Goal: Task Accomplishment & Management: Use online tool/utility

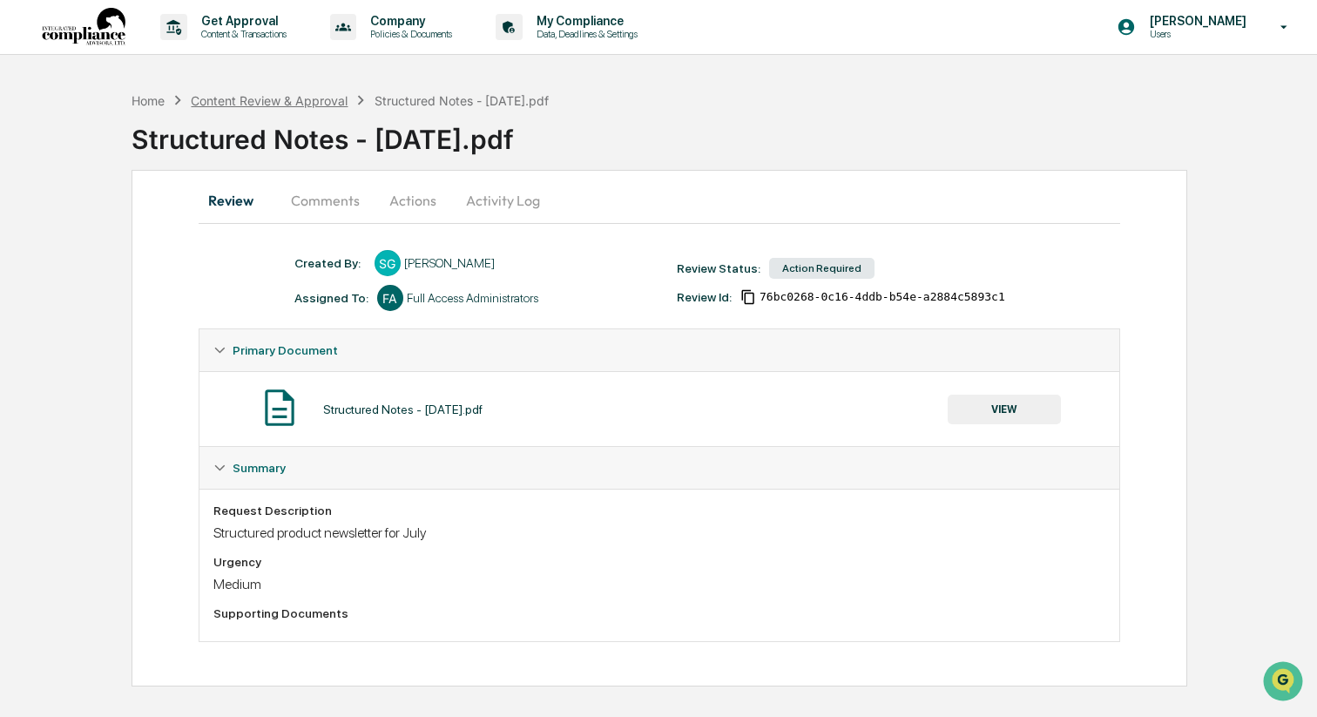
click at [254, 98] on div "Content Review & Approval" at bounding box center [269, 100] width 157 height 15
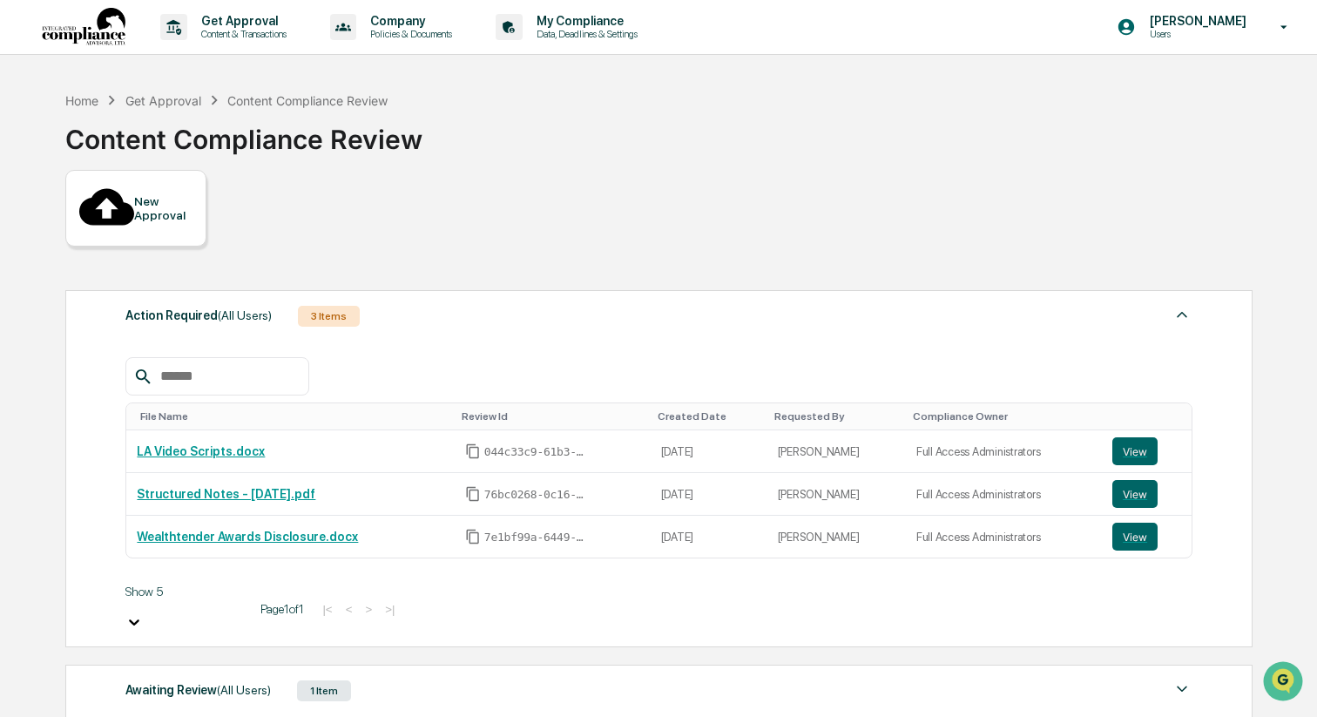
click at [171, 105] on div "Get Approval" at bounding box center [163, 100] width 76 height 15
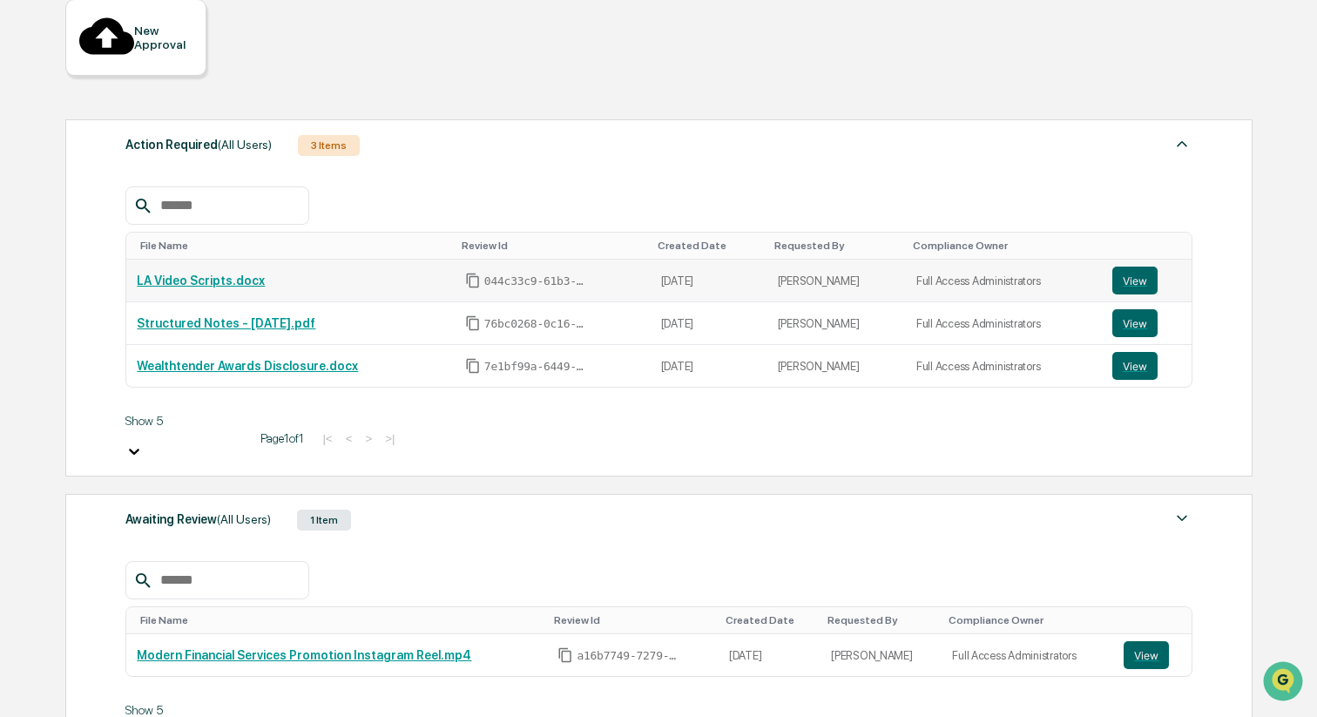
scroll to position [173, 0]
click at [439, 506] on div "Awaiting Review (All Users) 1 Item" at bounding box center [658, 518] width 1067 height 24
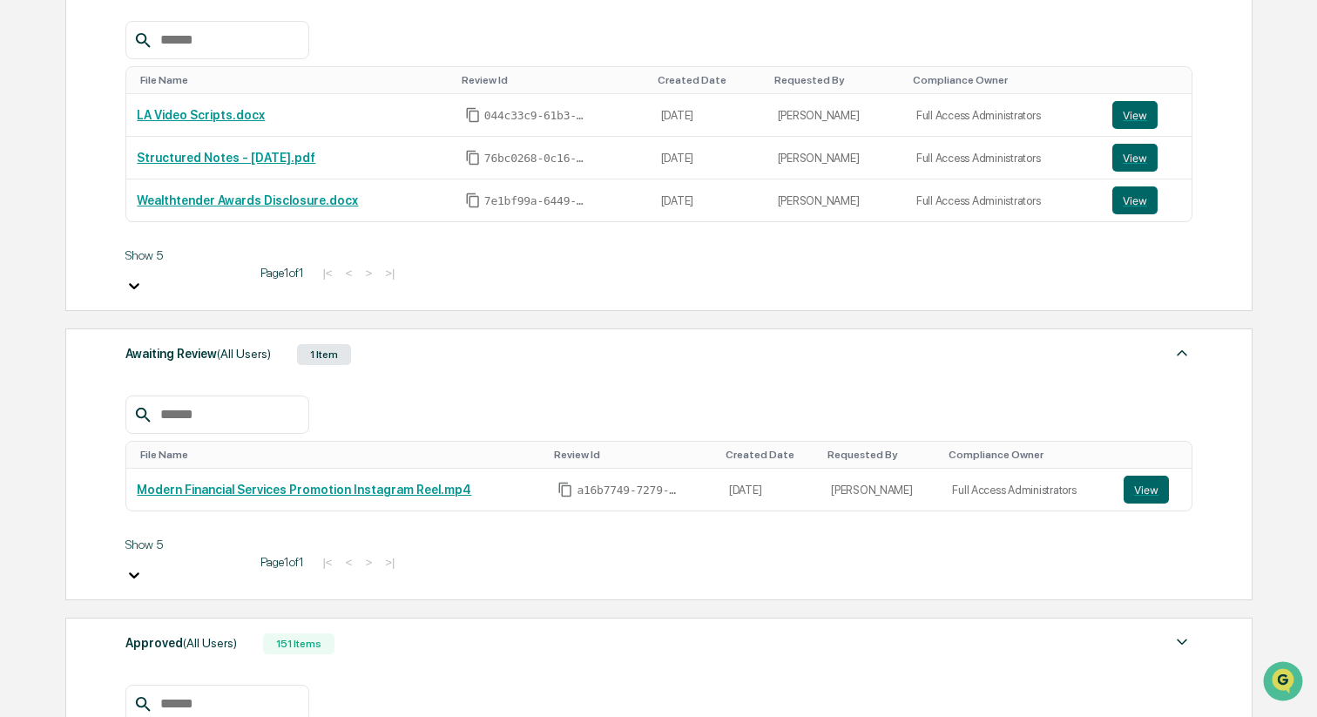
scroll to position [351, 0]
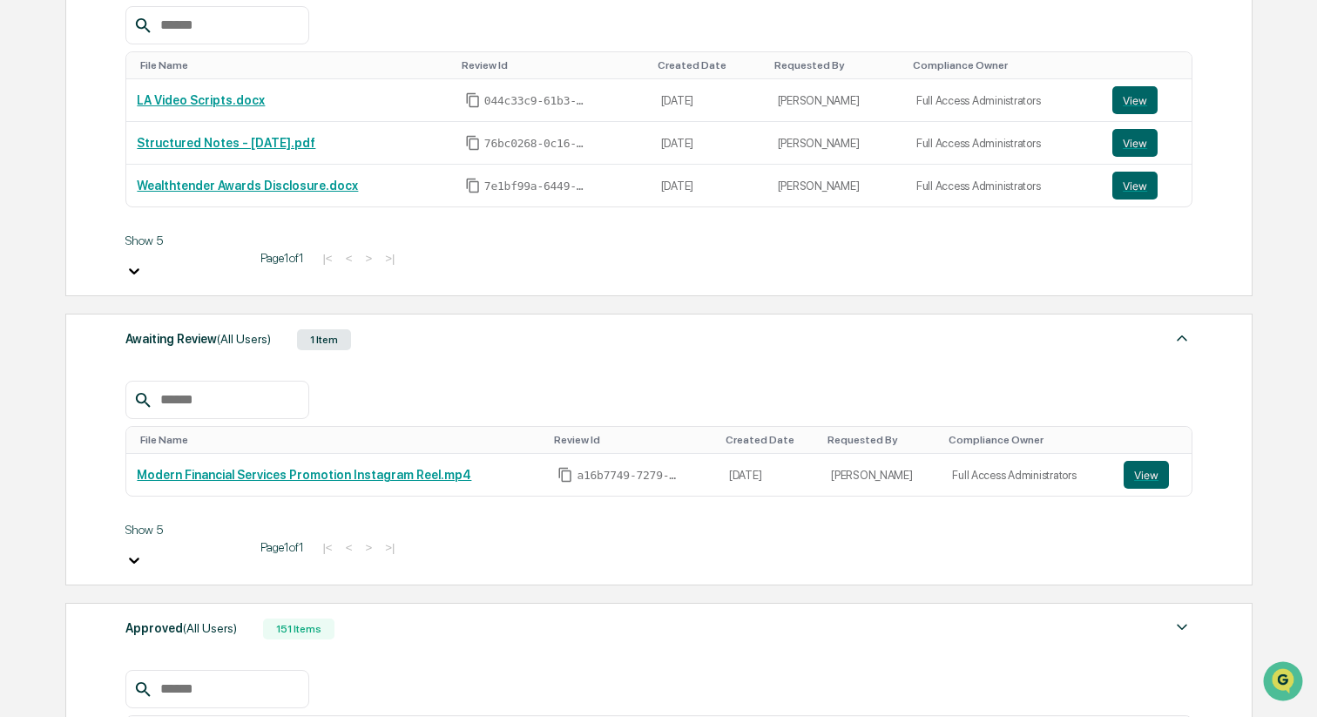
click at [334, 619] on div "151 Items" at bounding box center [298, 629] width 71 height 21
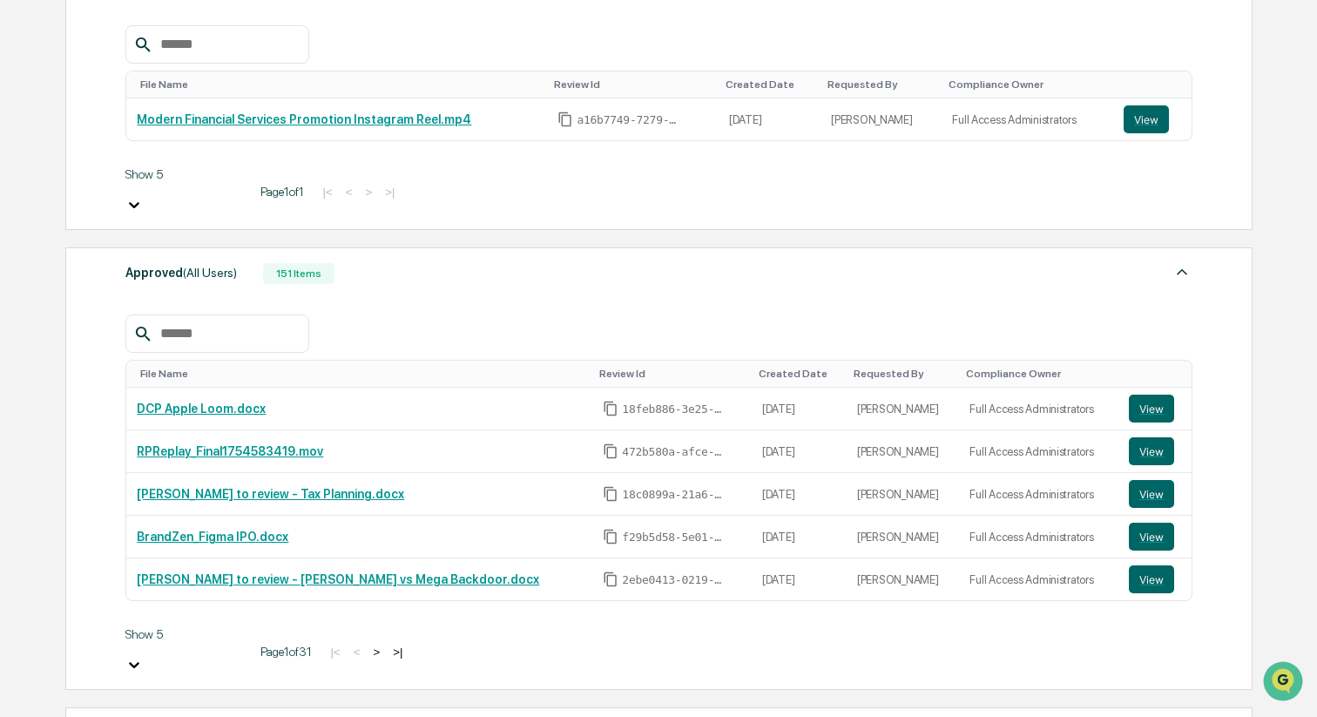
scroll to position [708, 0]
click at [368, 643] on button ">" at bounding box center [376, 650] width 17 height 15
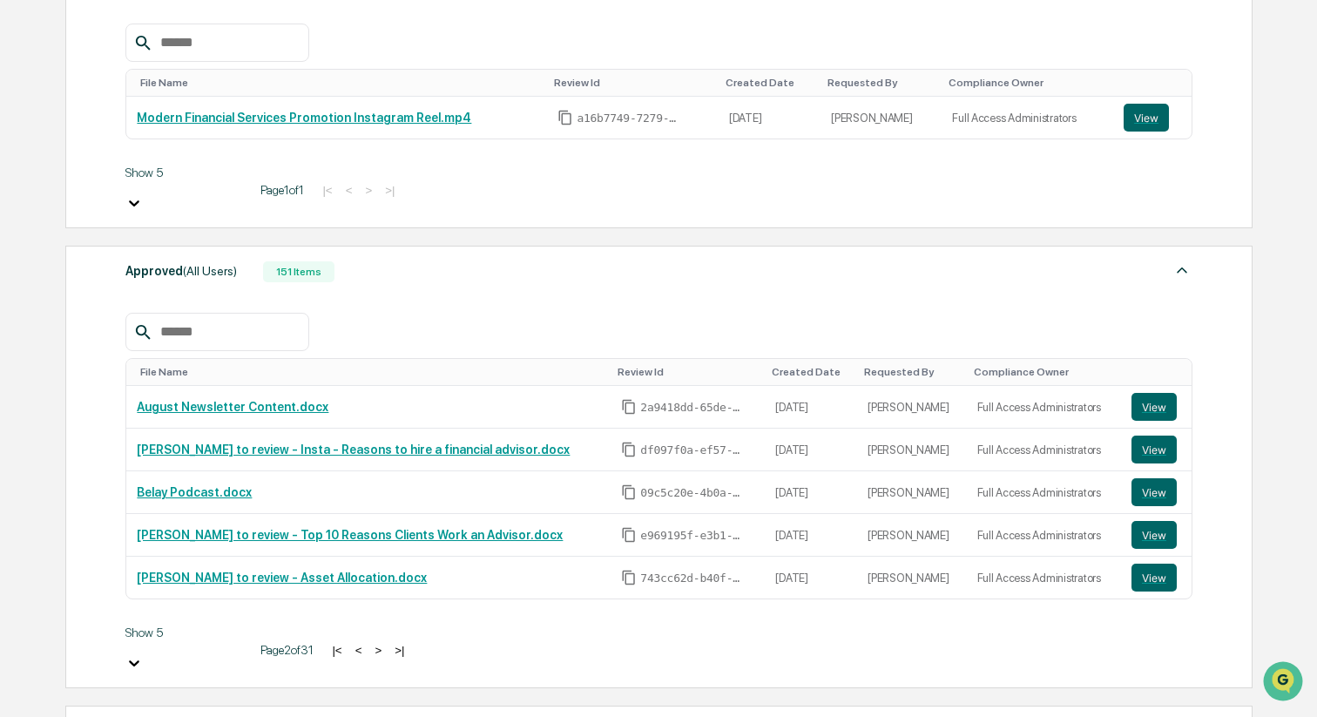
click at [350, 643] on button "<" at bounding box center [358, 650] width 17 height 15
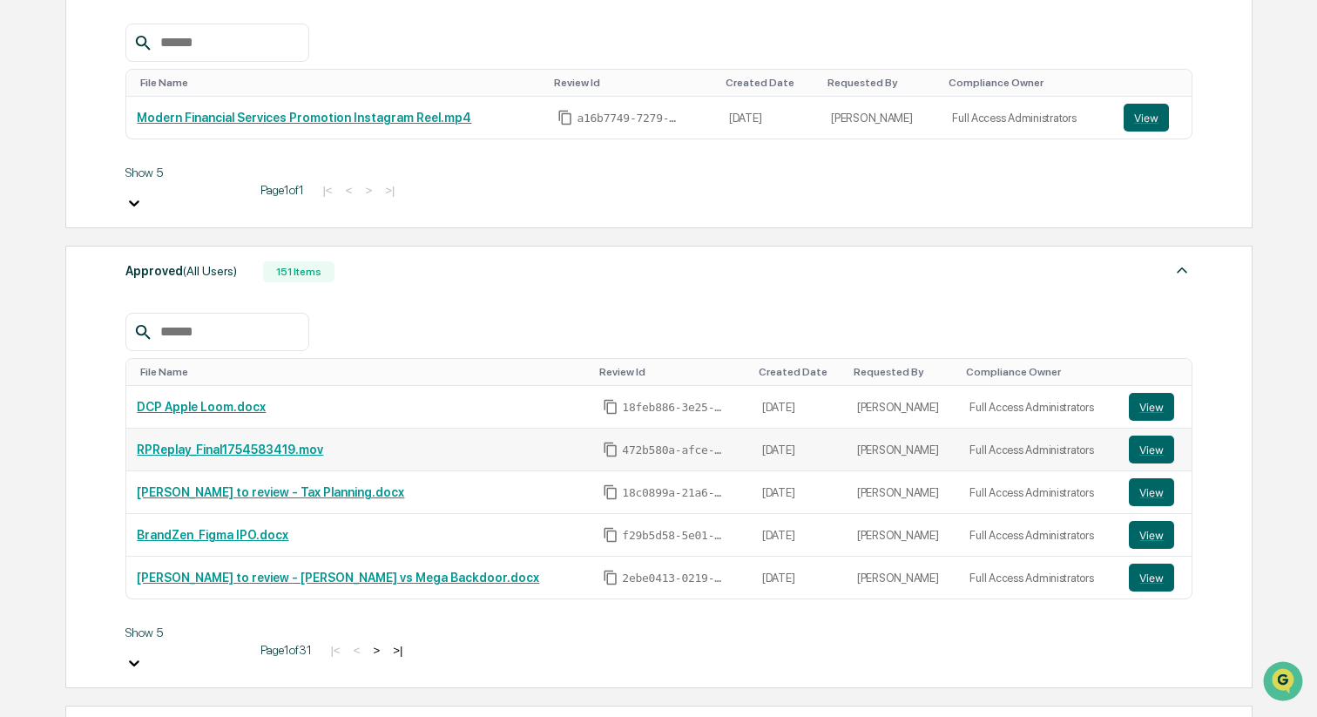
click at [242, 443] on link "RPReplay_Final1754583419.mov" at bounding box center [230, 450] width 186 height 14
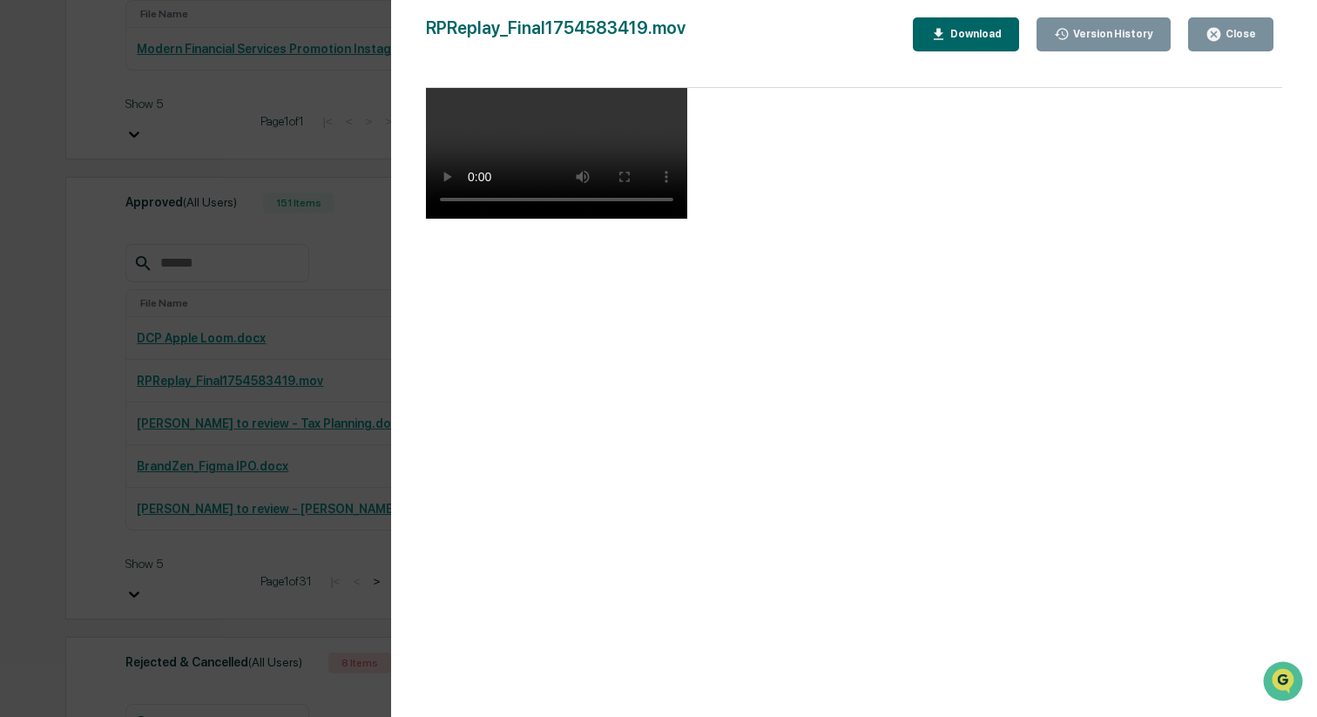
scroll to position [804, 0]
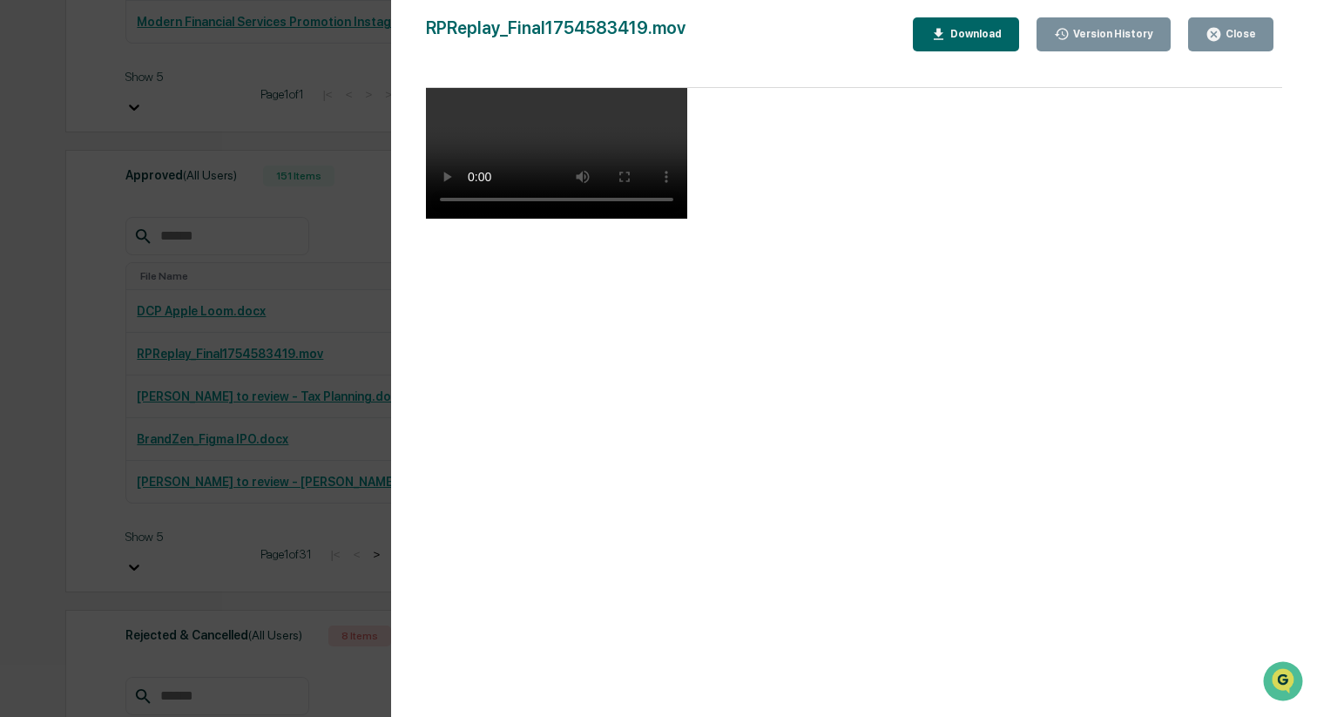
click at [1225, 38] on div "Close" at bounding box center [1239, 34] width 34 height 12
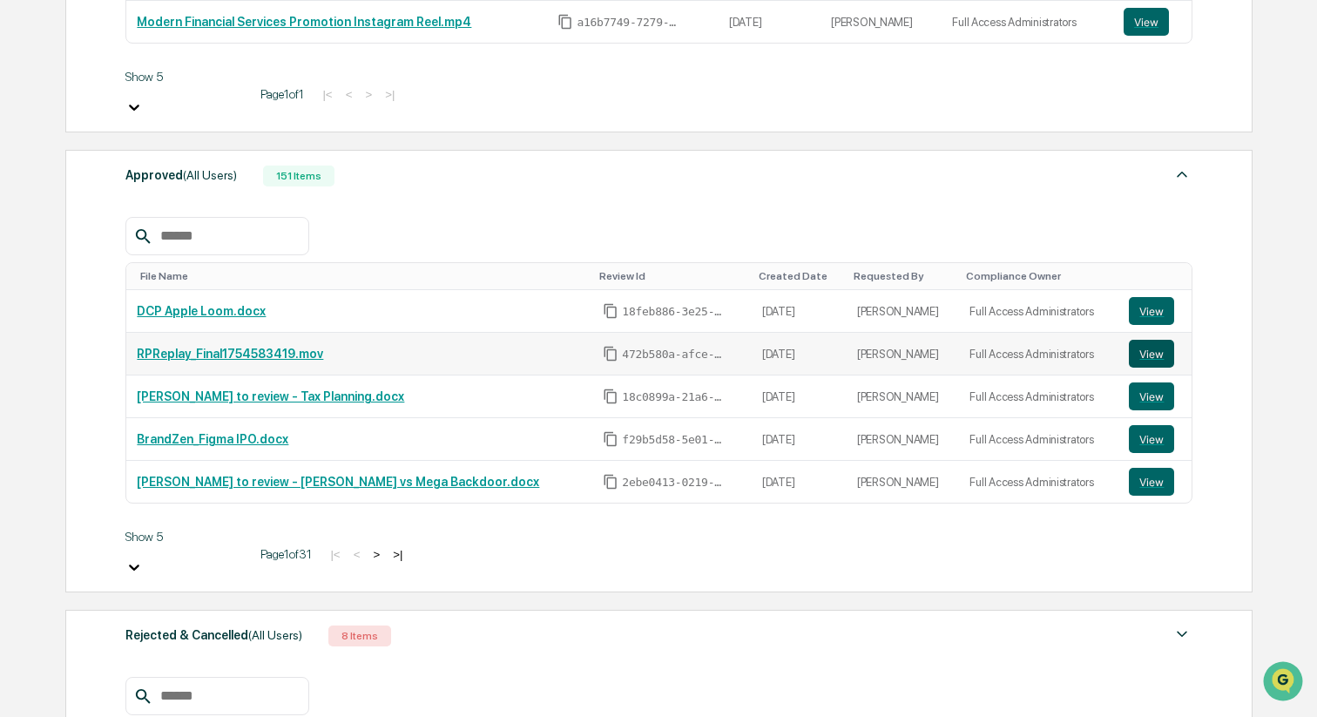
click at [1157, 340] on button "View" at bounding box center [1151, 354] width 45 height 28
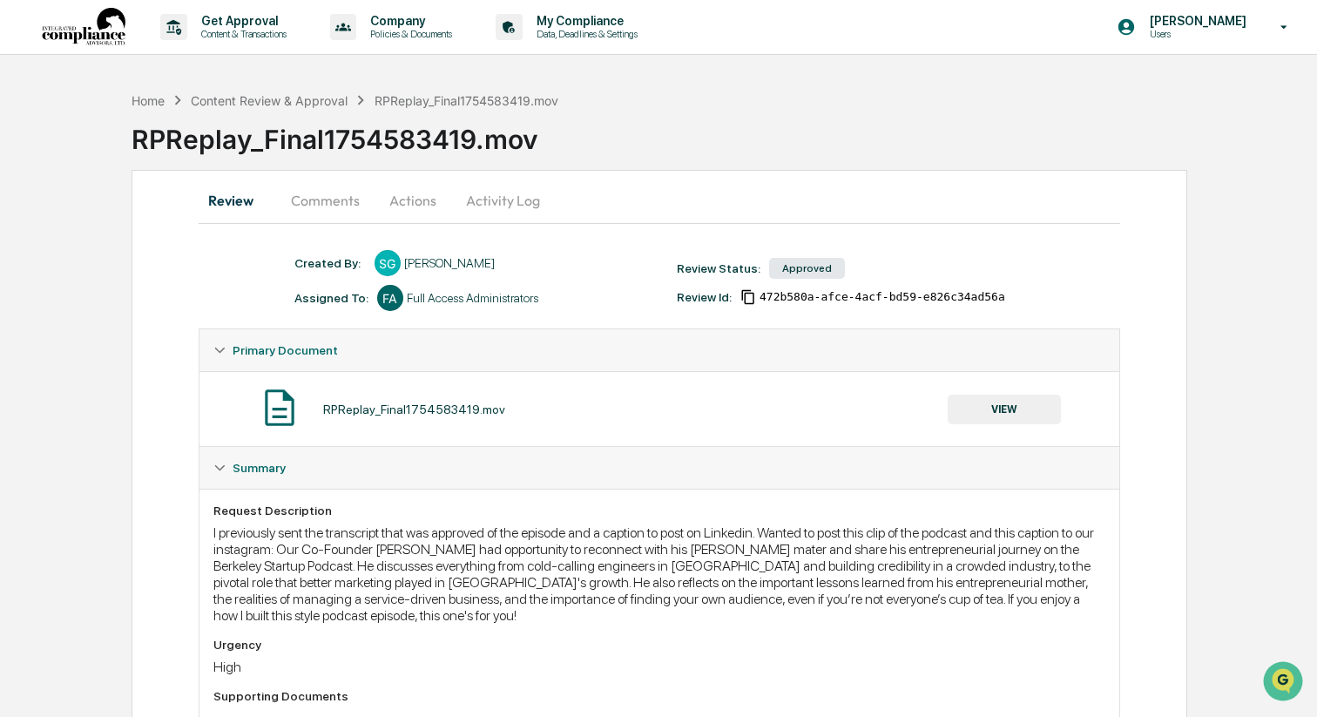
click at [344, 199] on button "Comments" at bounding box center [325, 200] width 97 height 42
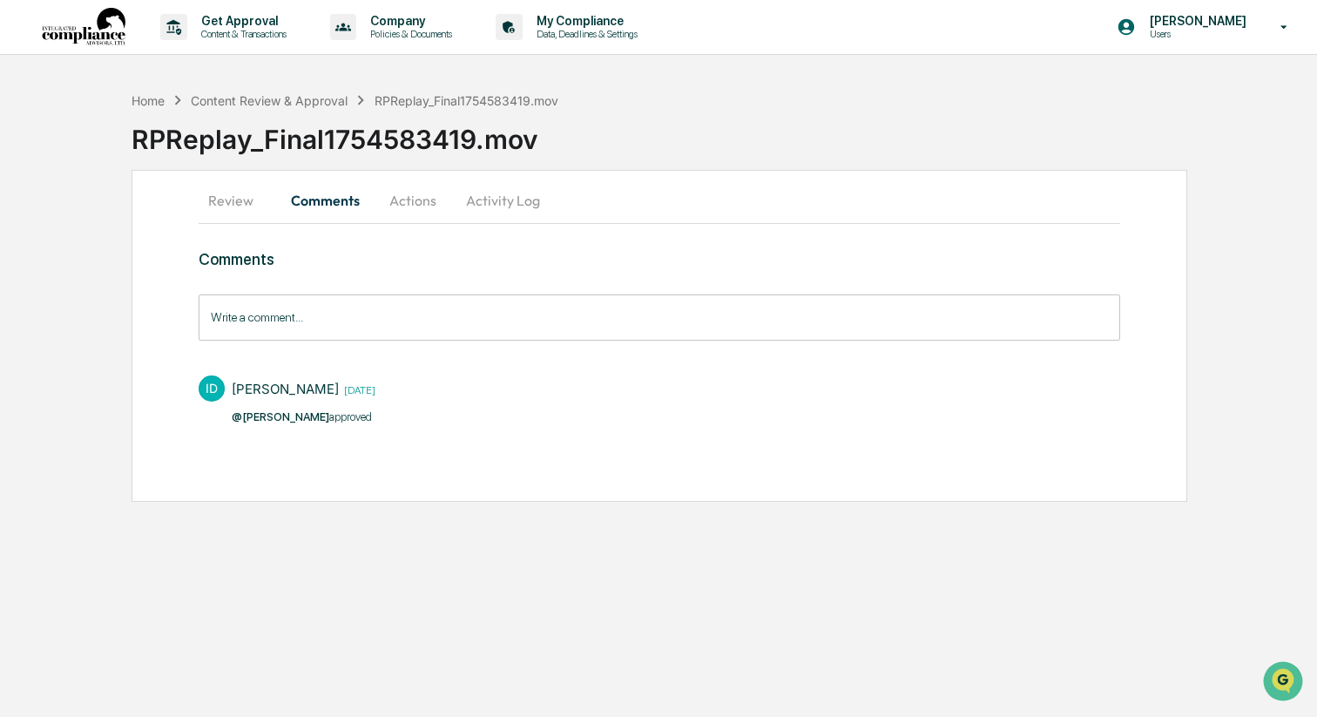
click at [252, 198] on button "Review" at bounding box center [238, 200] width 78 height 42
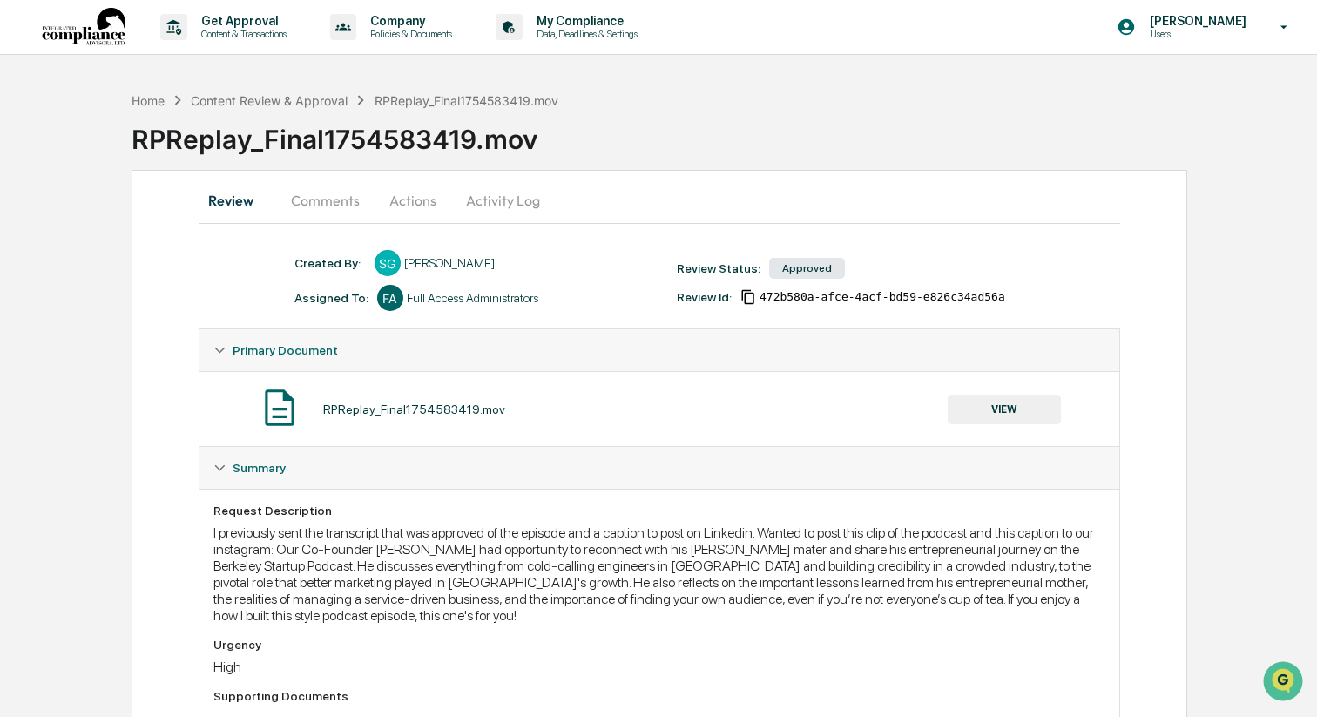
click at [288, 200] on button "Comments" at bounding box center [325, 200] width 97 height 42
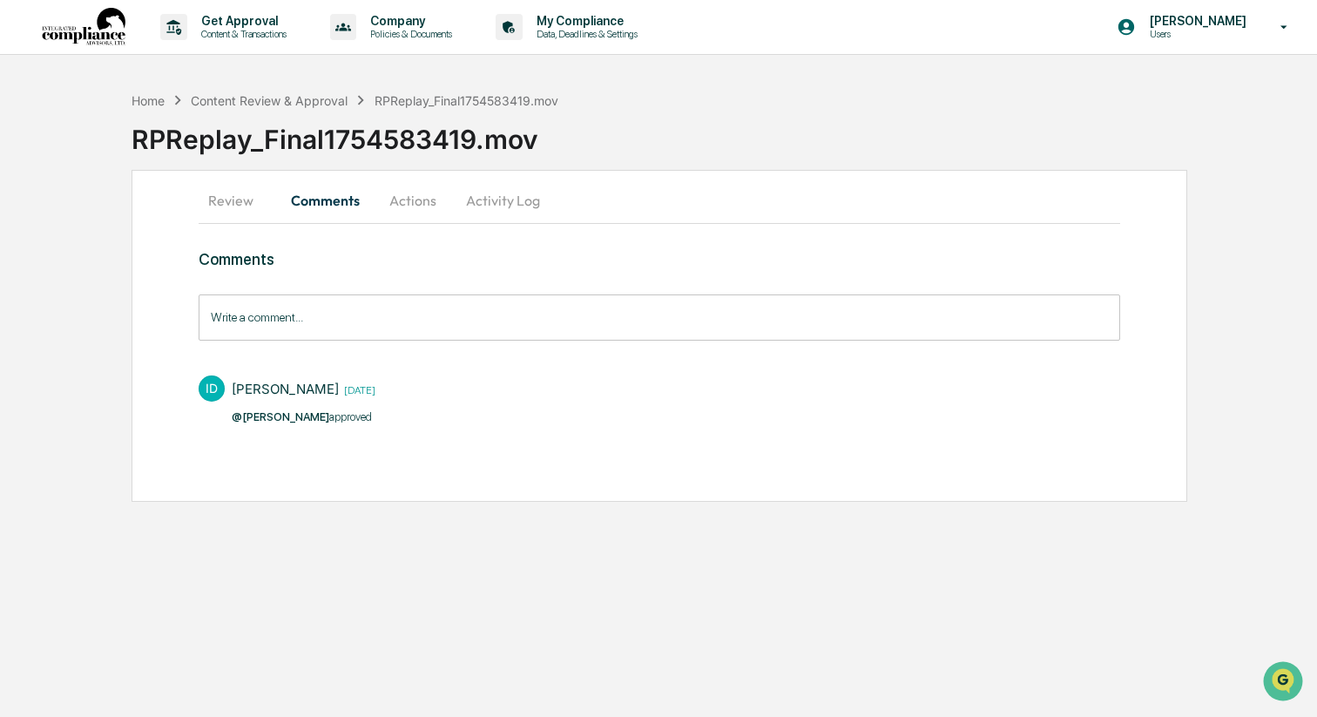
click at [243, 201] on button "Review" at bounding box center [238, 200] width 78 height 42
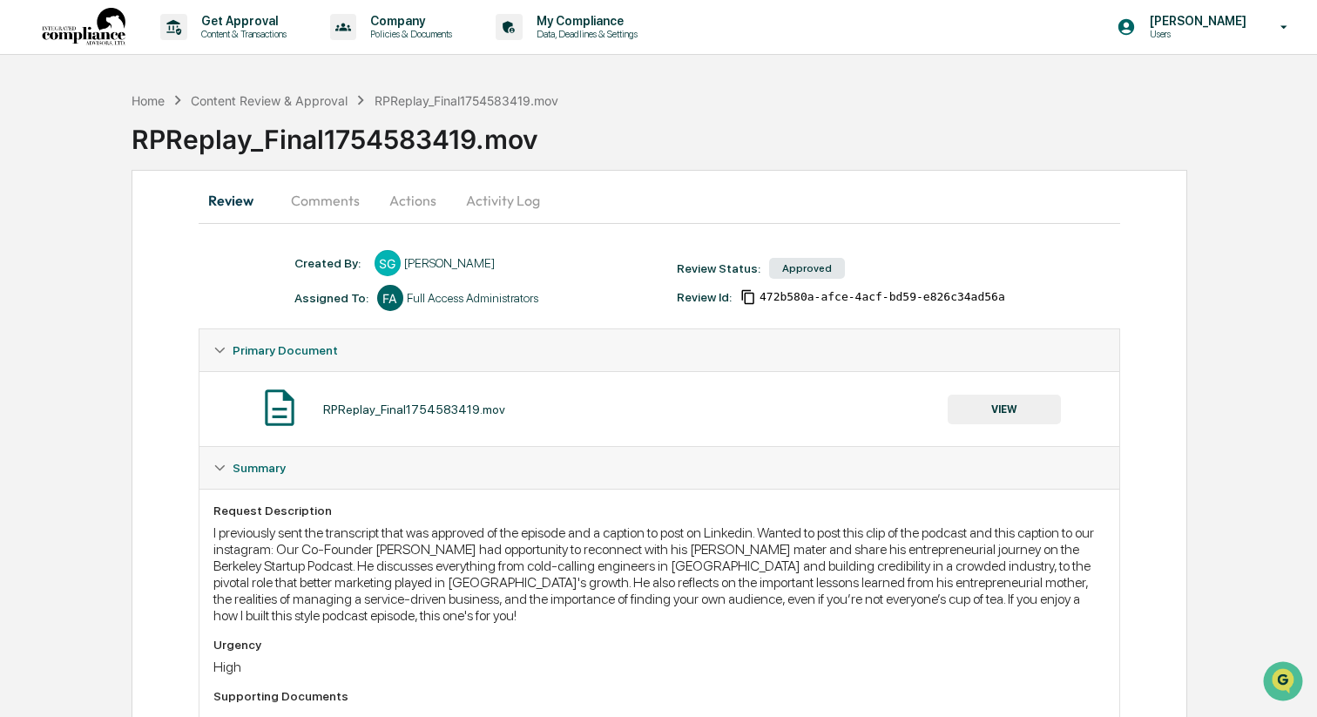
scroll to position [96, 0]
